Goal: Information Seeking & Learning: Understand process/instructions

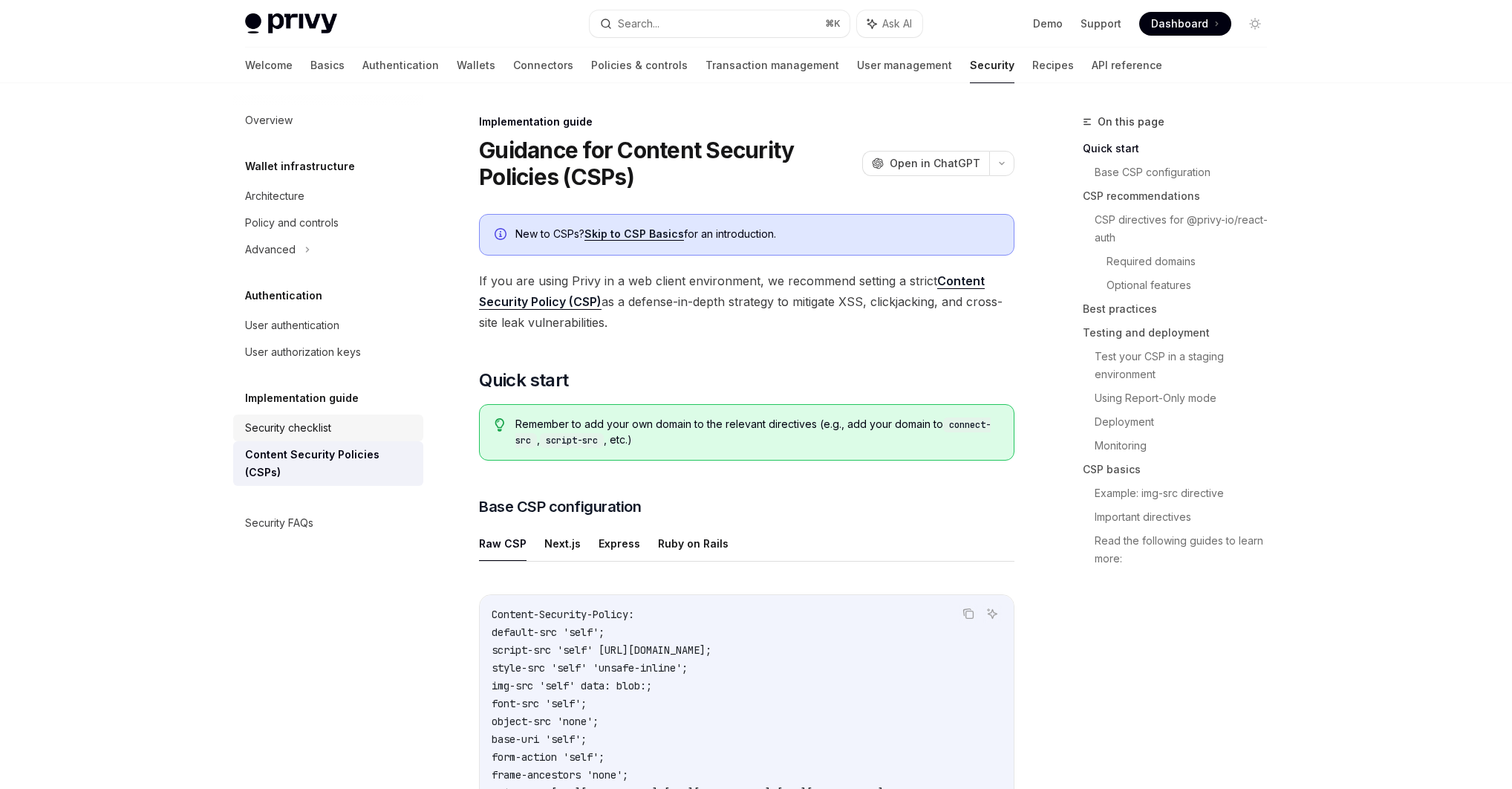
click at [320, 424] on div "Security checklist" at bounding box center [288, 428] width 87 height 18
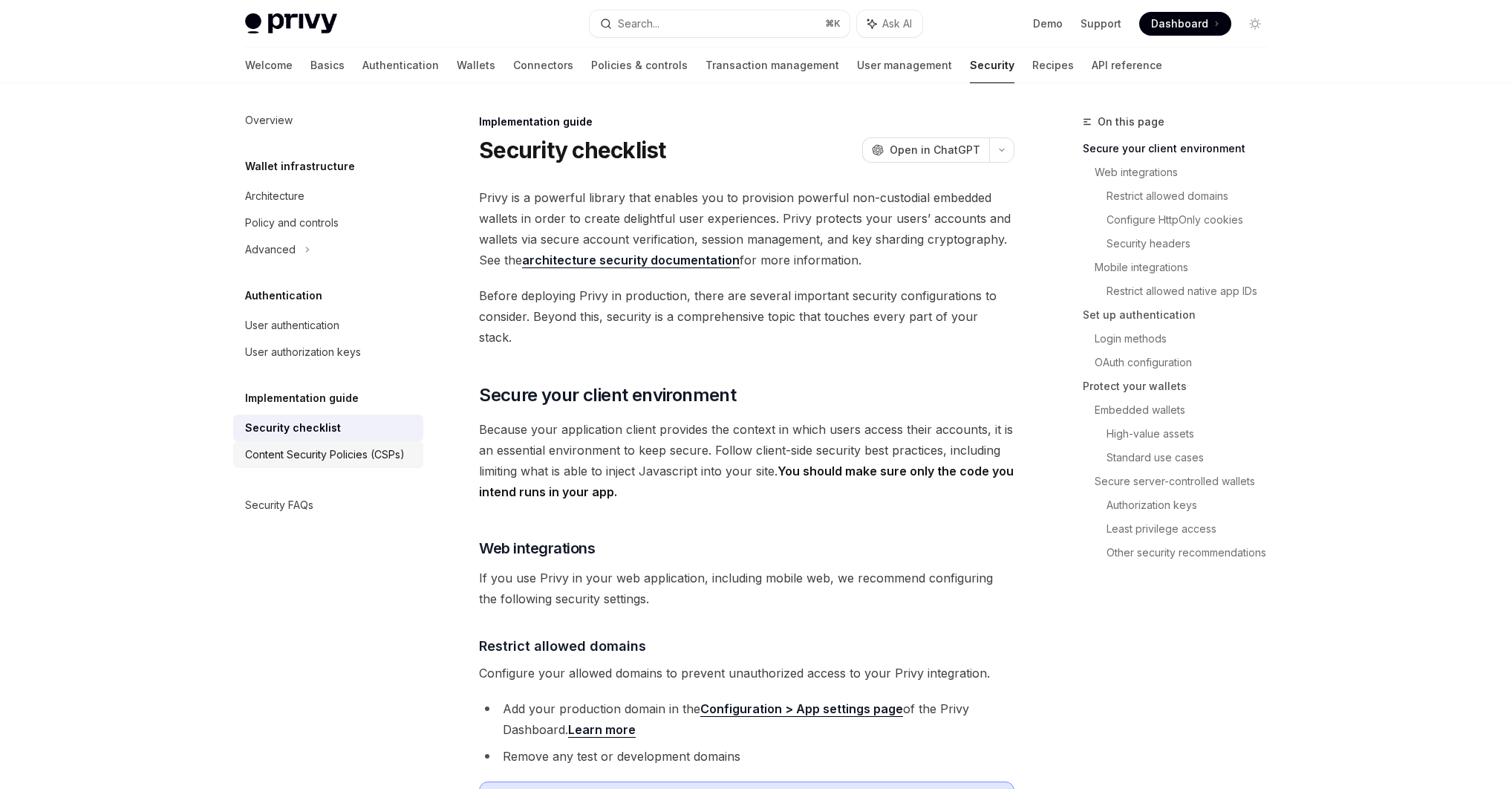
click at [328, 450] on div "Content Security Policies (CSPs)" at bounding box center [325, 454] width 160 height 18
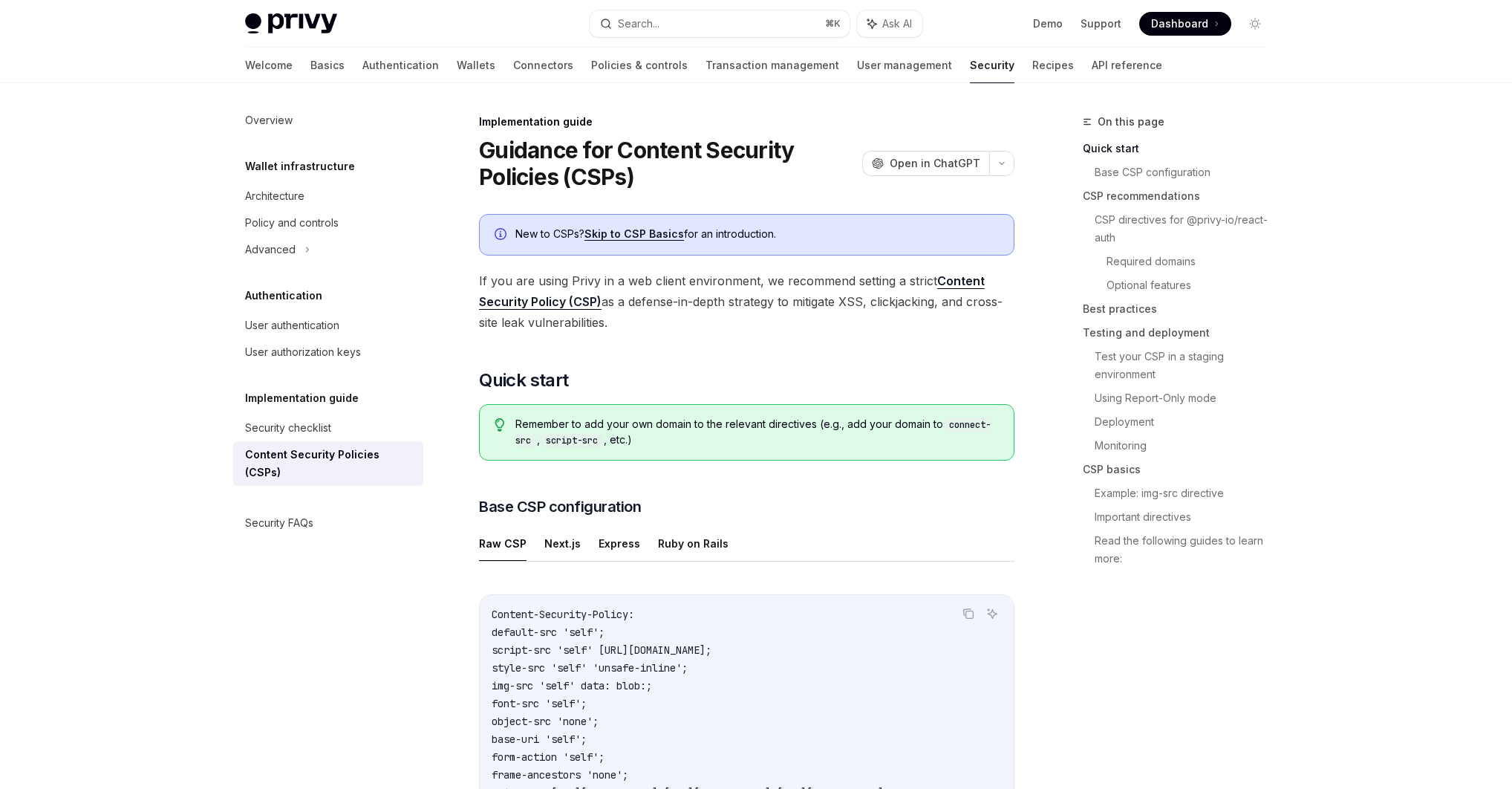
click at [708, 425] on span "Remember to add your own domain to the relevant directives (e.g., add your doma…" at bounding box center [758, 432] width 484 height 31
click at [557, 544] on button "Next.js" at bounding box center [563, 543] width 36 height 35
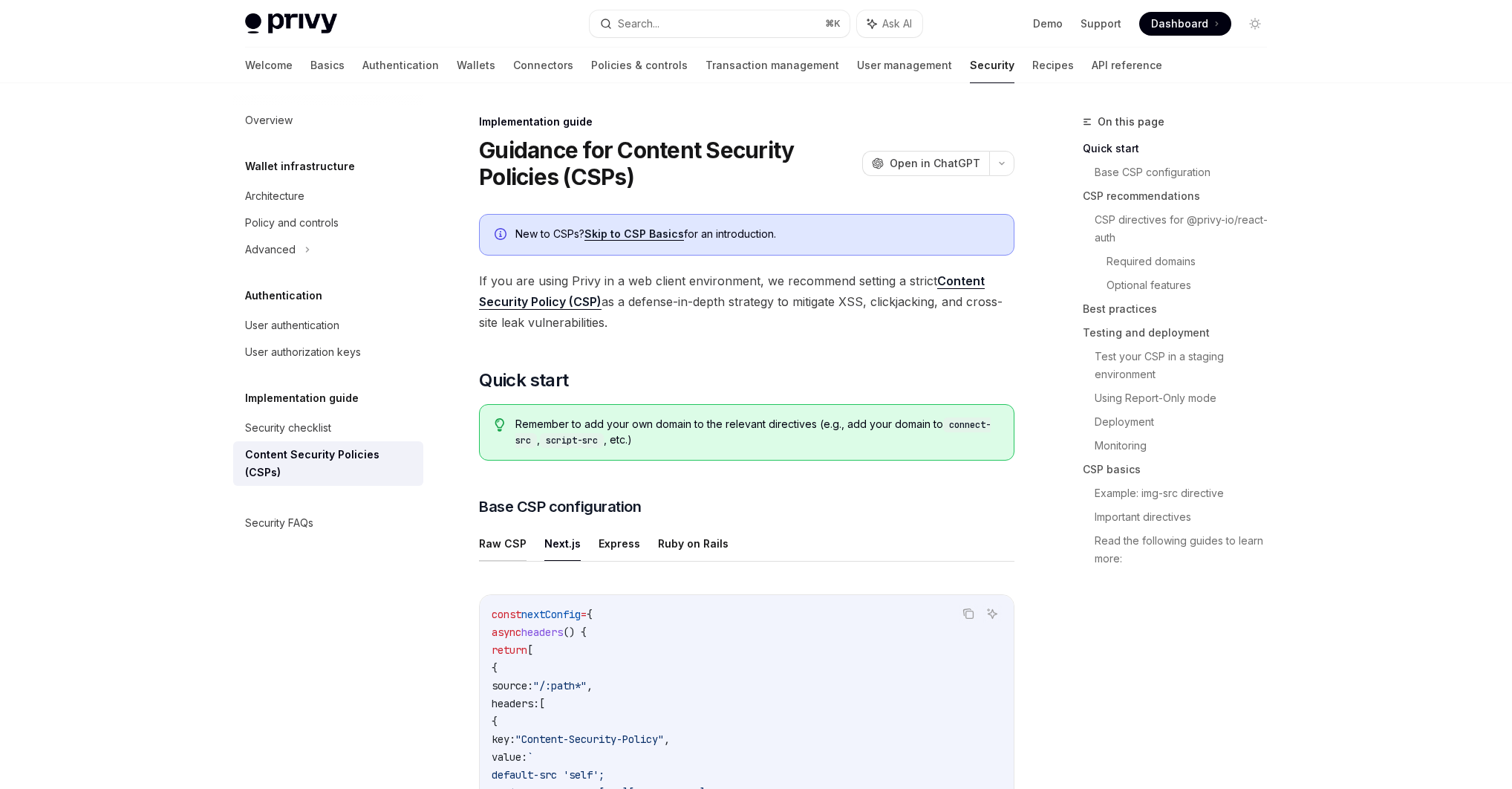
click at [501, 546] on button "Raw CSP" at bounding box center [503, 543] width 48 height 35
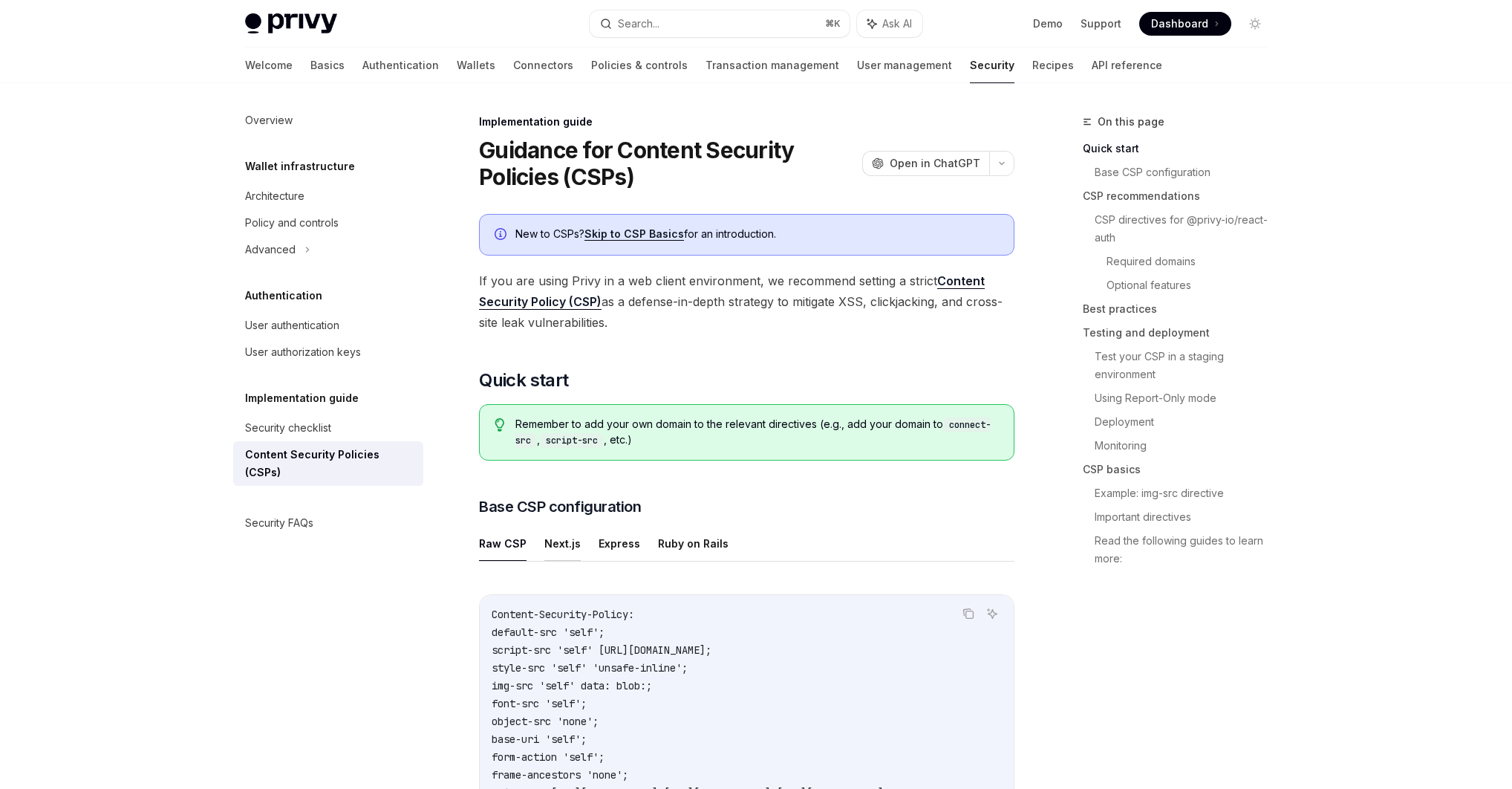
click at [546, 545] on button "Next.js" at bounding box center [563, 543] width 36 height 35
type textarea "*"
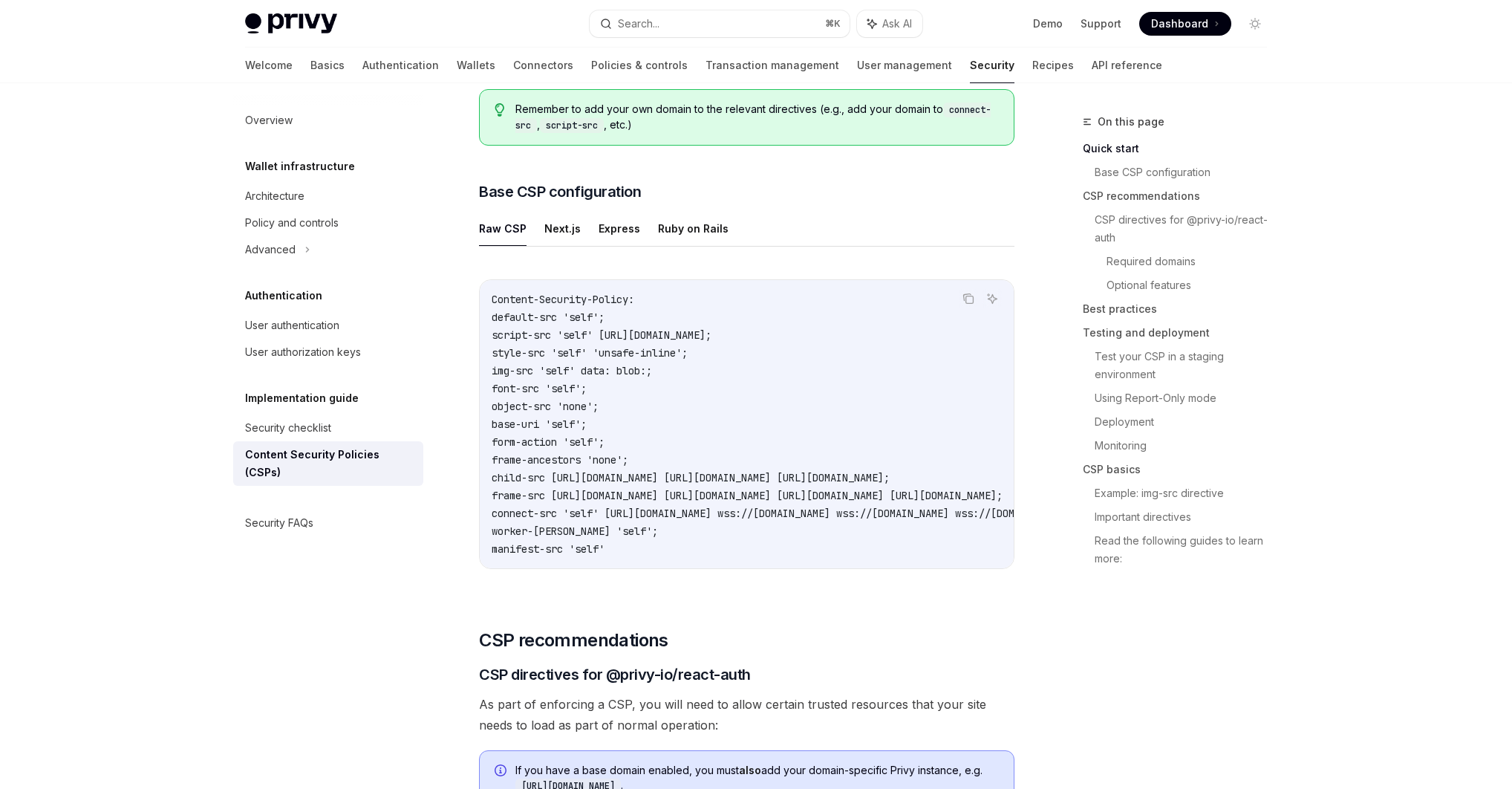
scroll to position [318, 0]
click at [556, 230] on button "Next.js" at bounding box center [563, 225] width 36 height 35
type textarea "*"
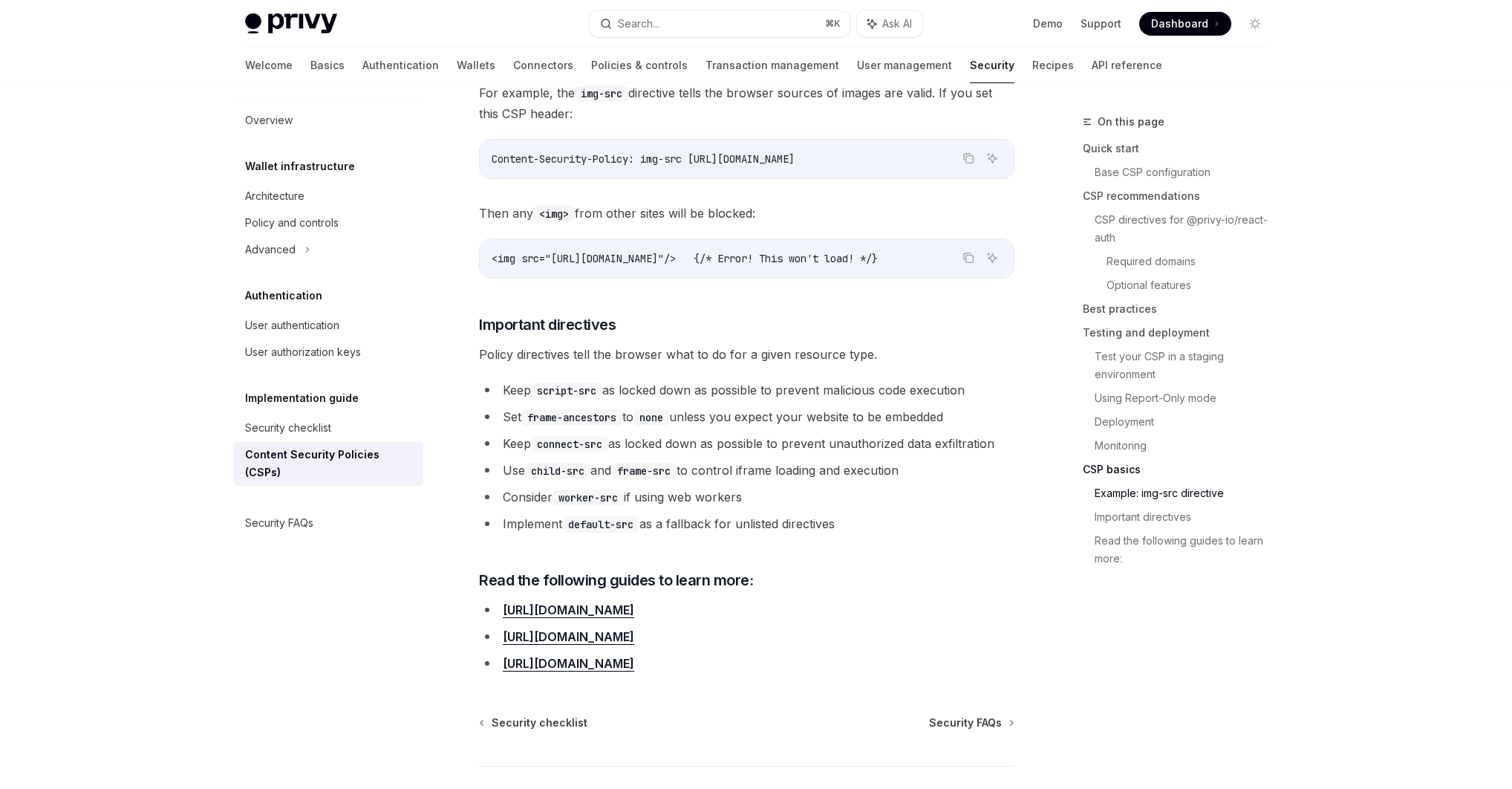
scroll to position [3809, 0]
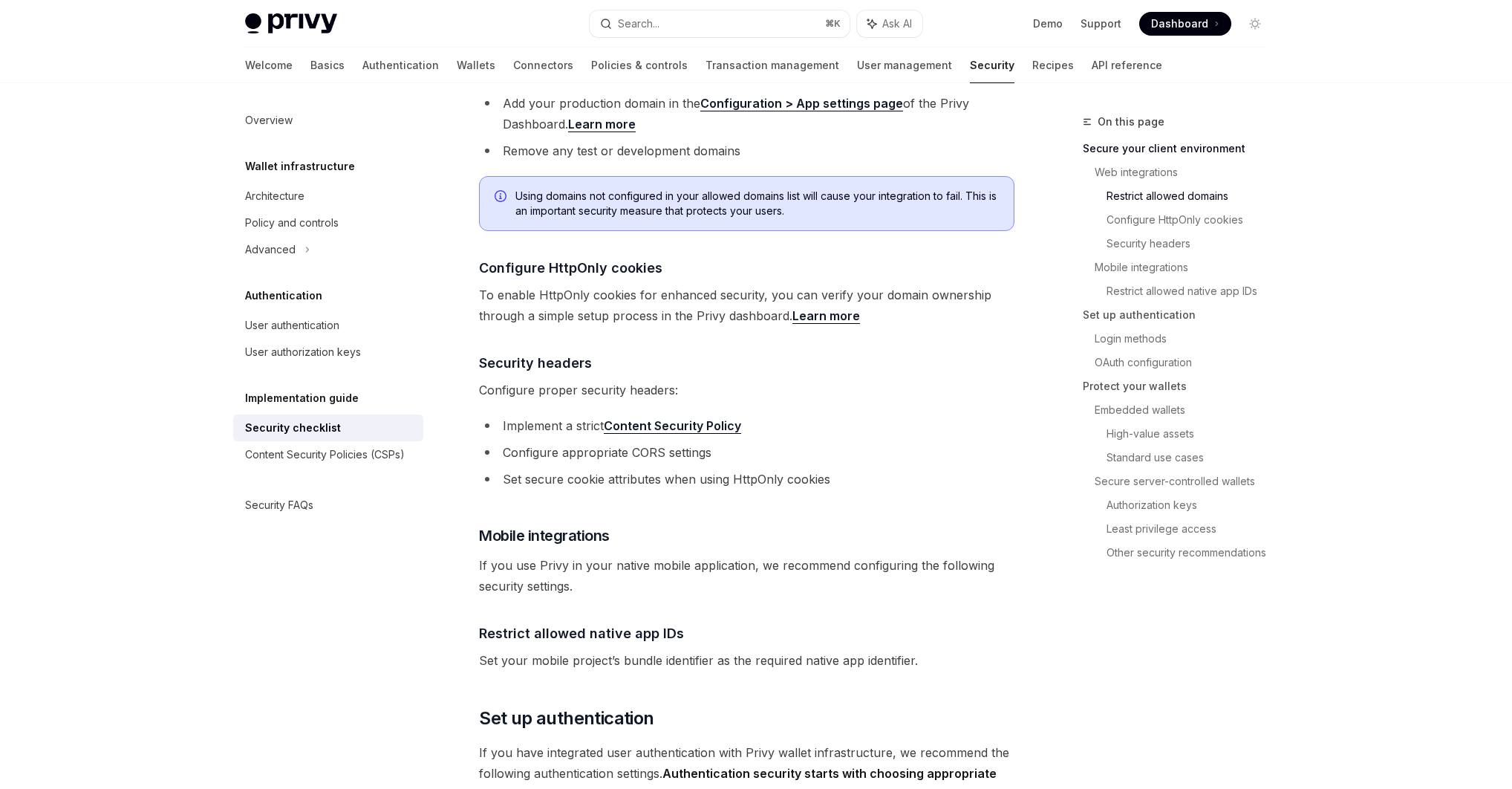
scroll to position [629, 0]
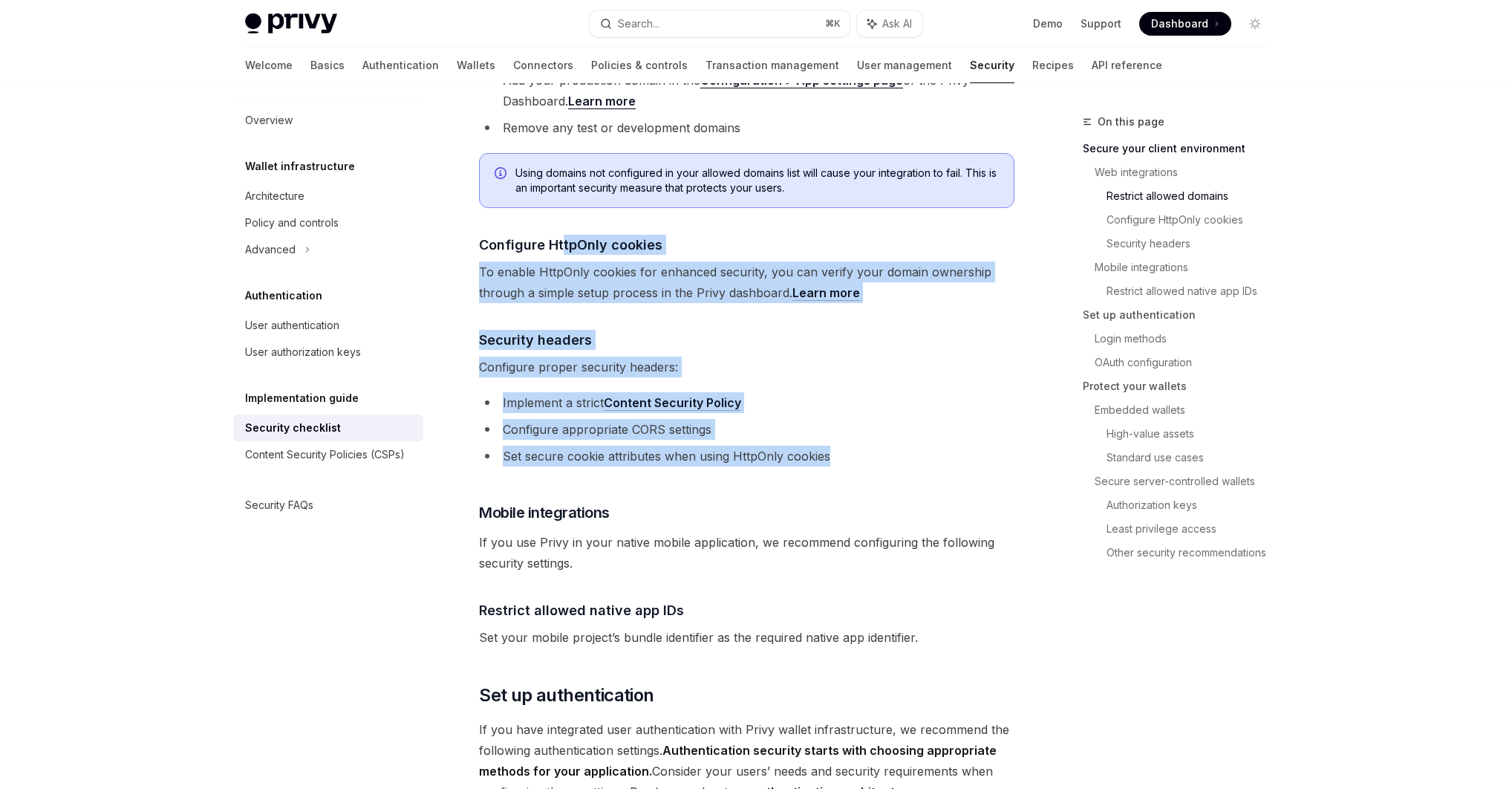
drag, startPoint x: 577, startPoint y: 219, endPoint x: 837, endPoint y: 447, distance: 345.8
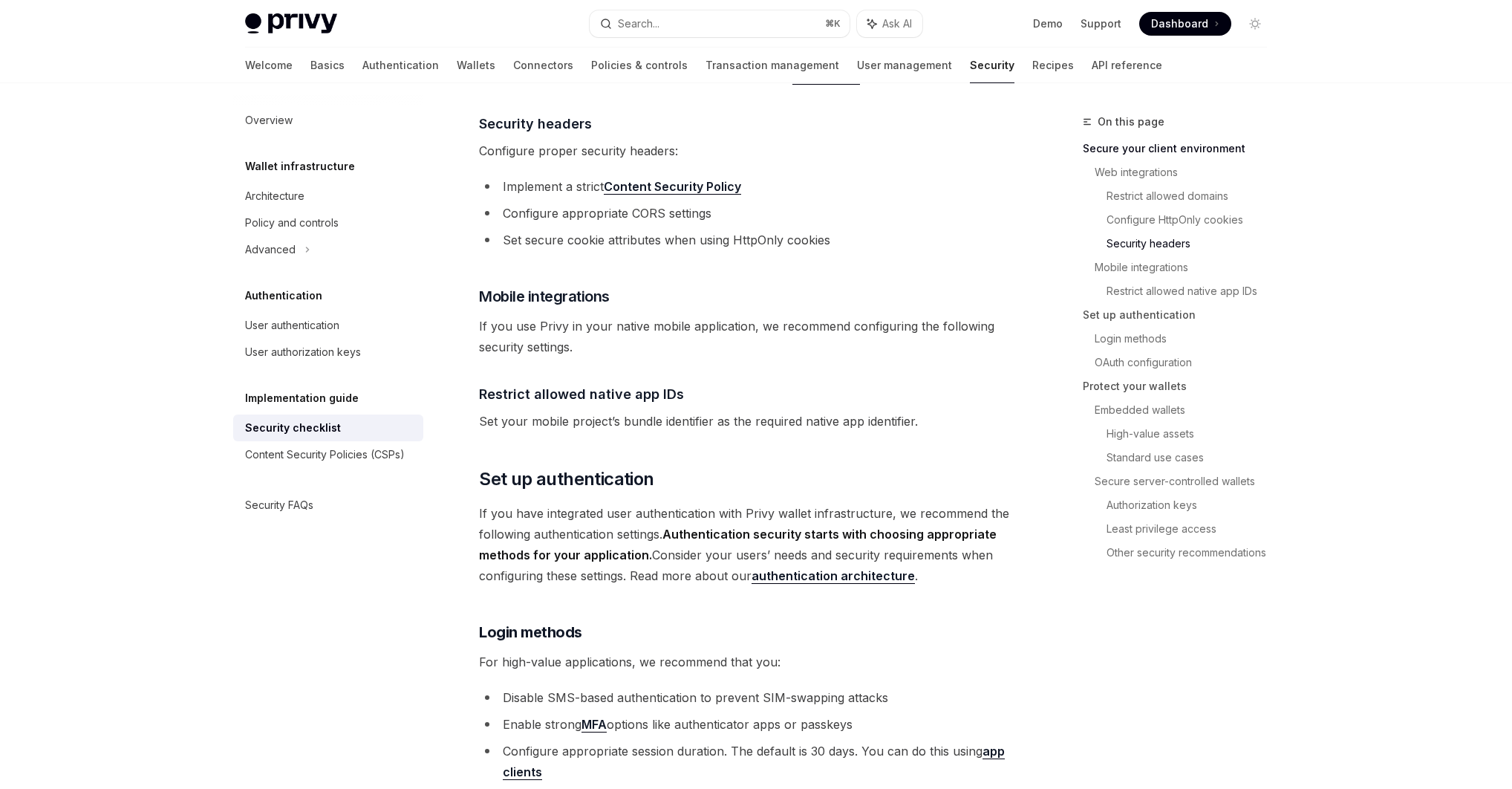
click at [695, 316] on span "If you use Privy in your native mobile application, we recommend configuring th…" at bounding box center [747, 336] width 535 height 42
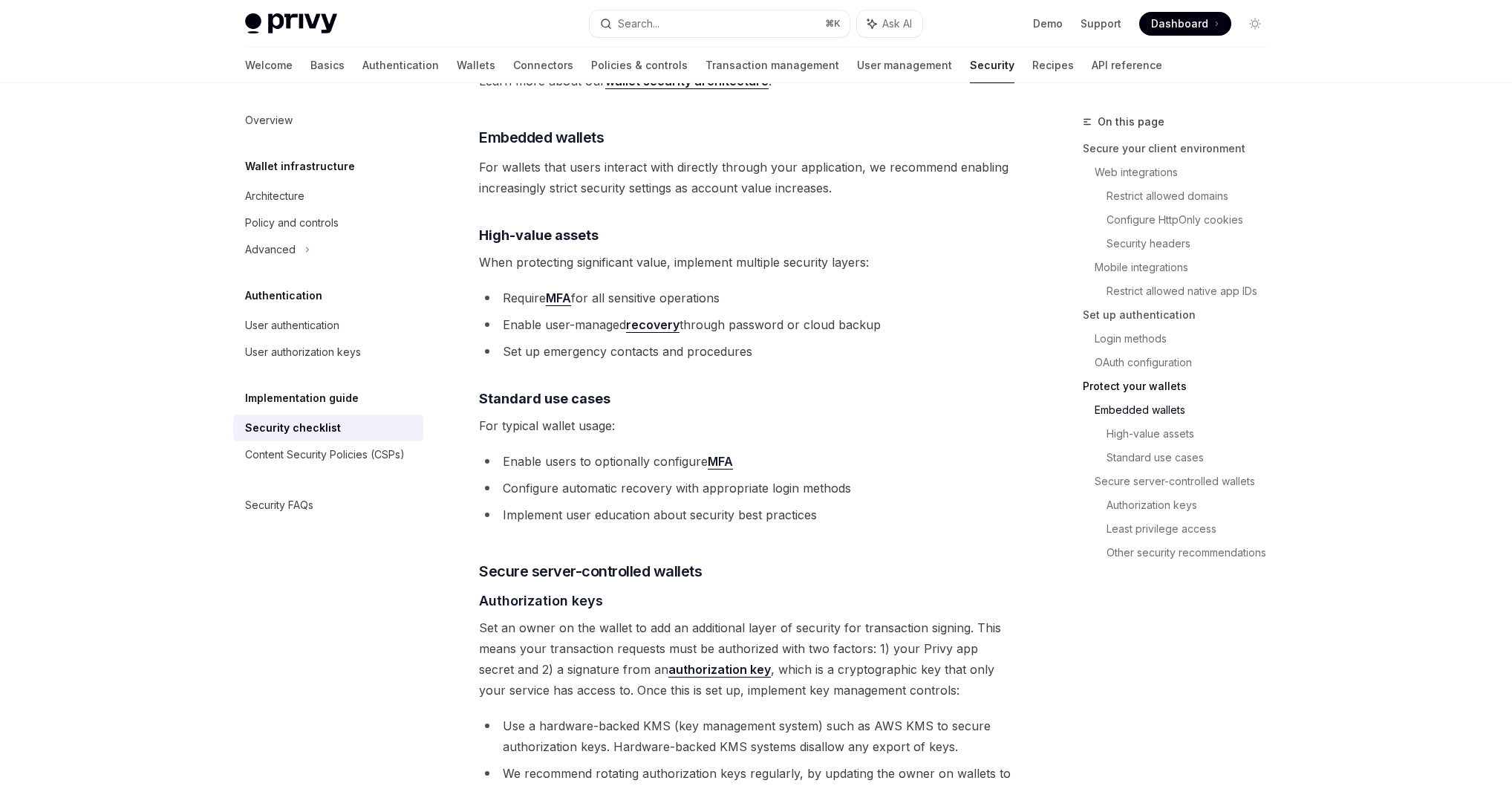
scroll to position [1937, 0]
